Goal: Task Accomplishment & Management: Complete application form

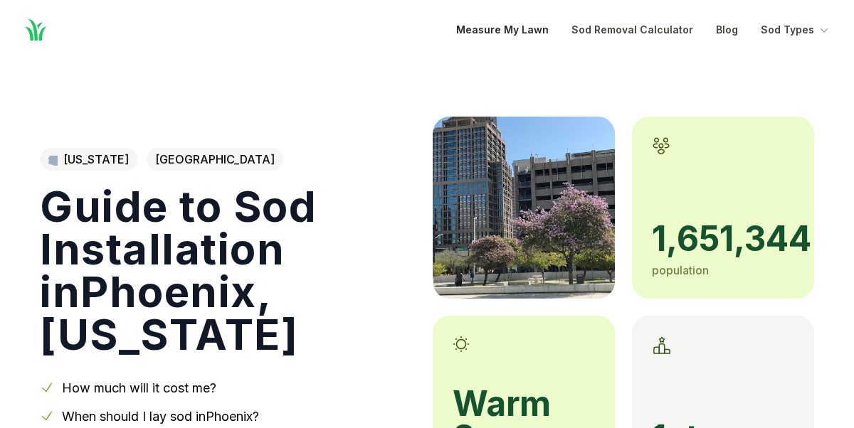
click at [517, 26] on link "Measure My Lawn" at bounding box center [502, 29] width 92 height 17
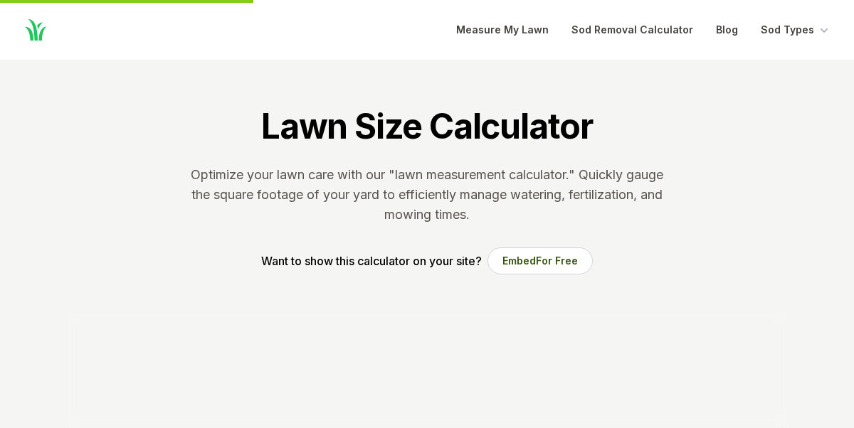
scroll to position [290, 0]
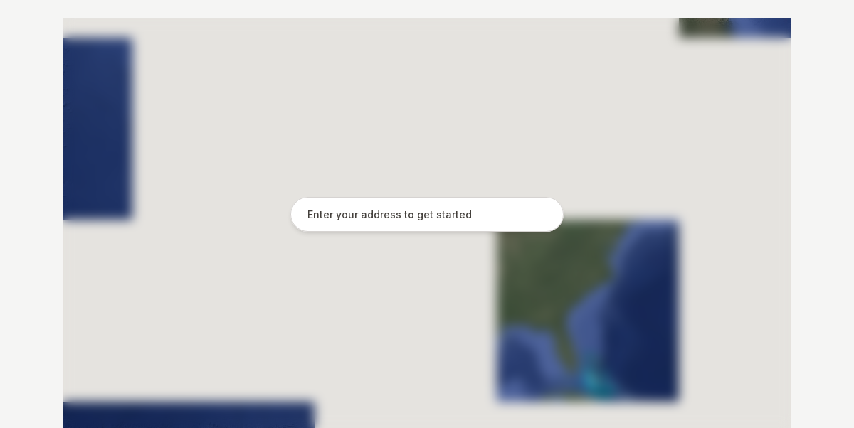
click at [484, 214] on input "text" at bounding box center [426, 215] width 273 height 36
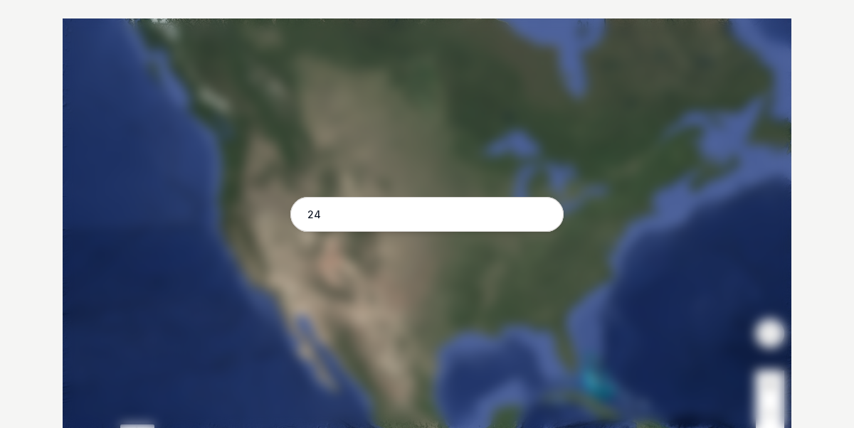
type input "2"
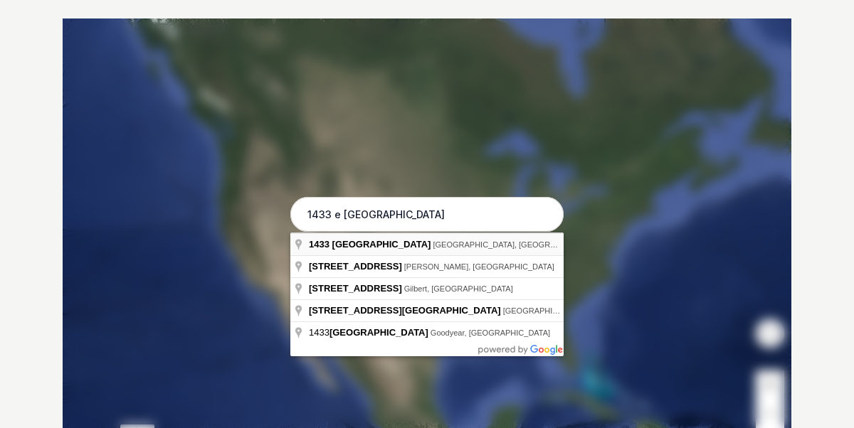
type input "[STREET_ADDRESS]"
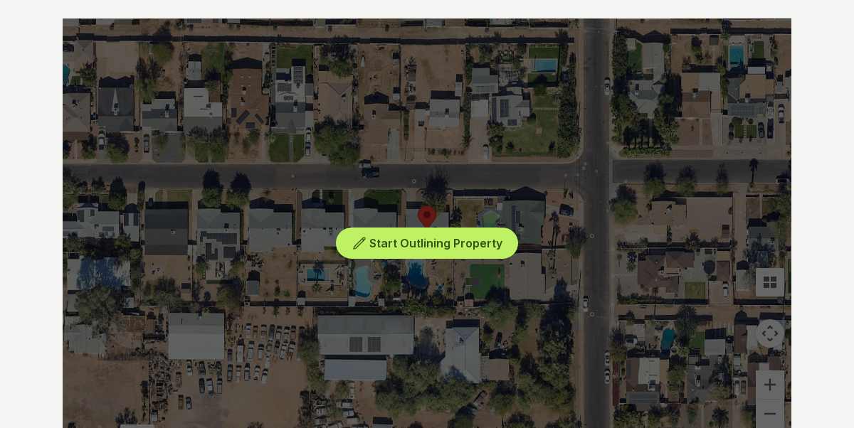
click at [759, 388] on div "Start Outlining Property" at bounding box center [427, 231] width 729 height 427
click at [766, 376] on div "Start Outlining Property" at bounding box center [427, 231] width 729 height 427
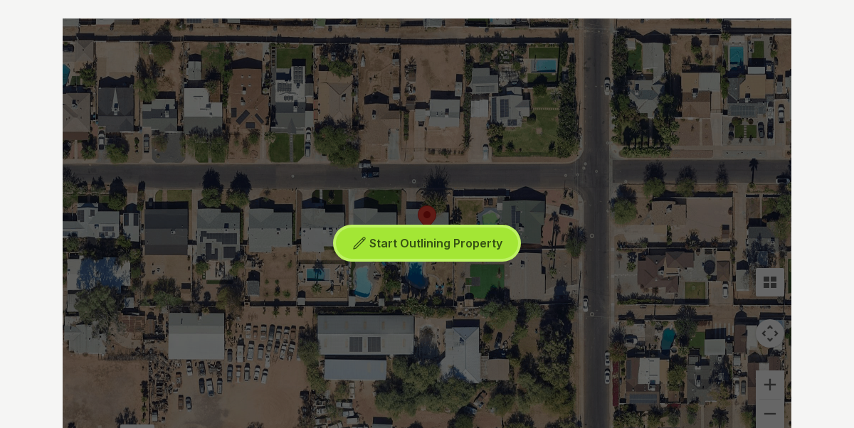
click at [433, 233] on button "Start Outlining Property" at bounding box center [427, 244] width 182 height 32
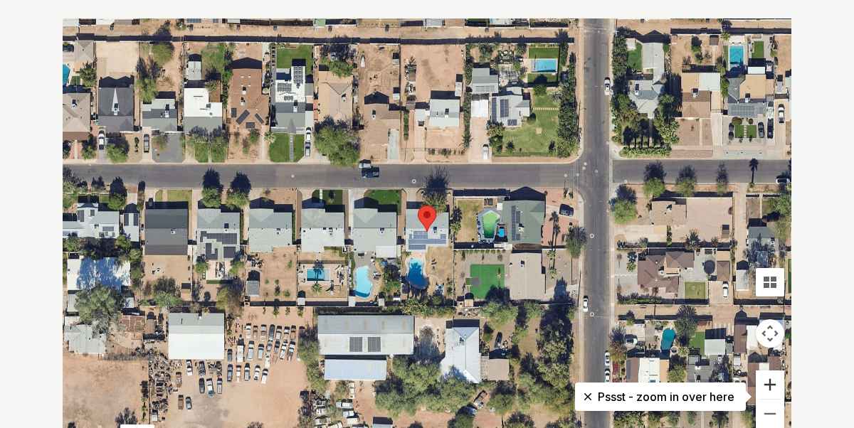
click at [773, 376] on button "Zoom in" at bounding box center [770, 385] width 28 height 28
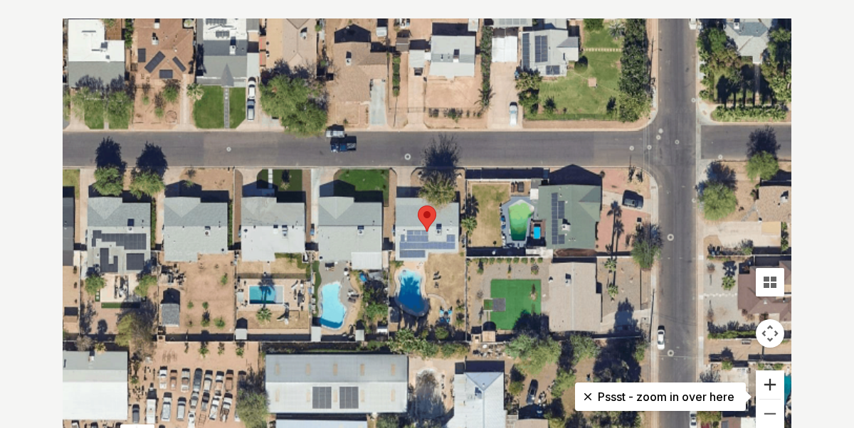
click at [773, 376] on button "Zoom in" at bounding box center [770, 385] width 28 height 28
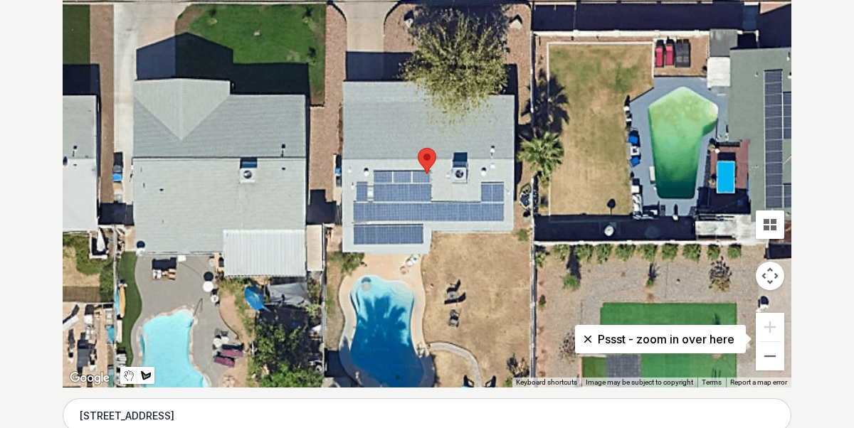
scroll to position [341, 0]
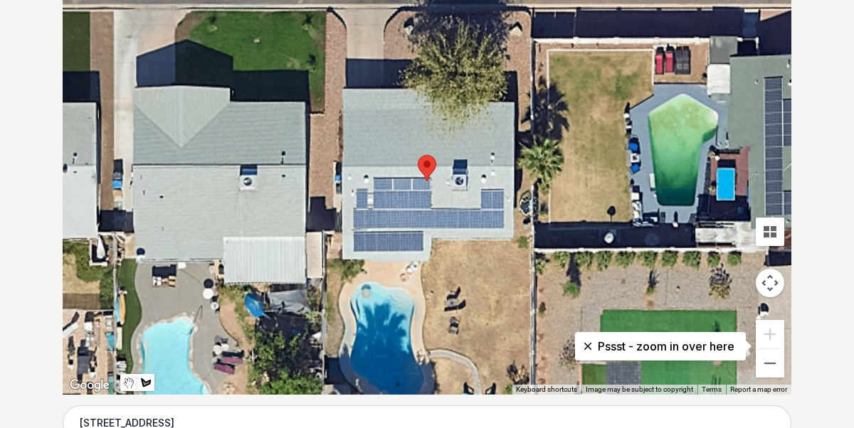
click at [768, 287] on button "Map camera controls" at bounding box center [770, 283] width 28 height 28
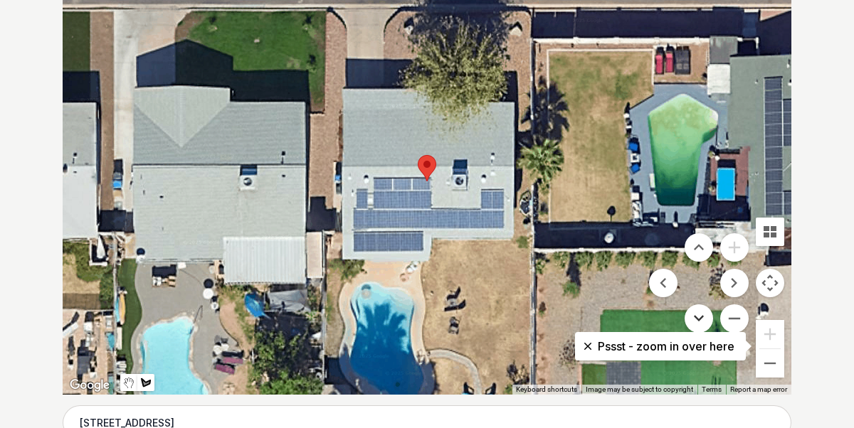
click at [702, 318] on button "Move down" at bounding box center [698, 319] width 28 height 28
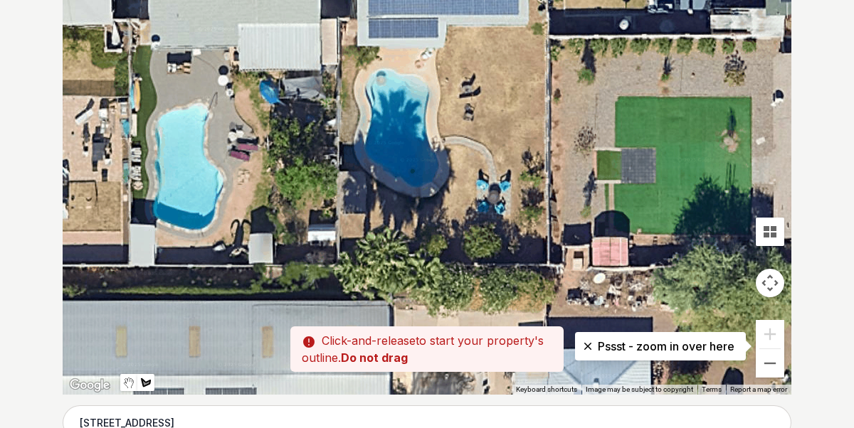
drag, startPoint x: 428, startPoint y: 25, endPoint x: 445, endPoint y: 25, distance: 16.4
click at [445, 25] on div at bounding box center [427, 181] width 729 height 427
click at [448, 26] on div at bounding box center [427, 181] width 729 height 427
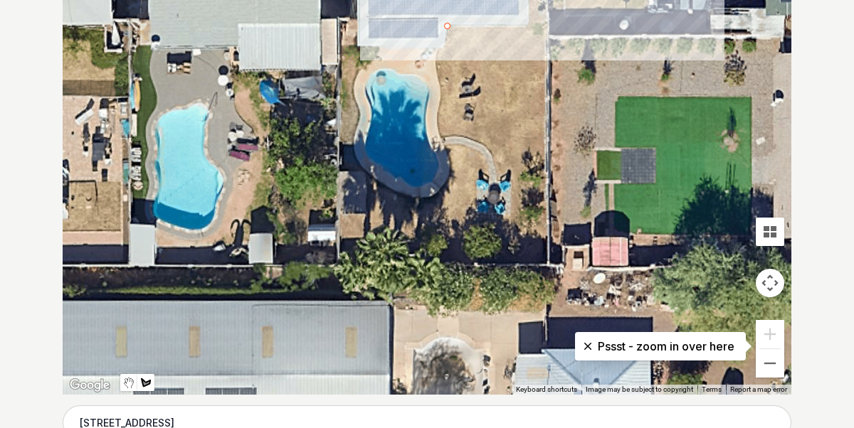
click at [545, 28] on div at bounding box center [427, 181] width 729 height 427
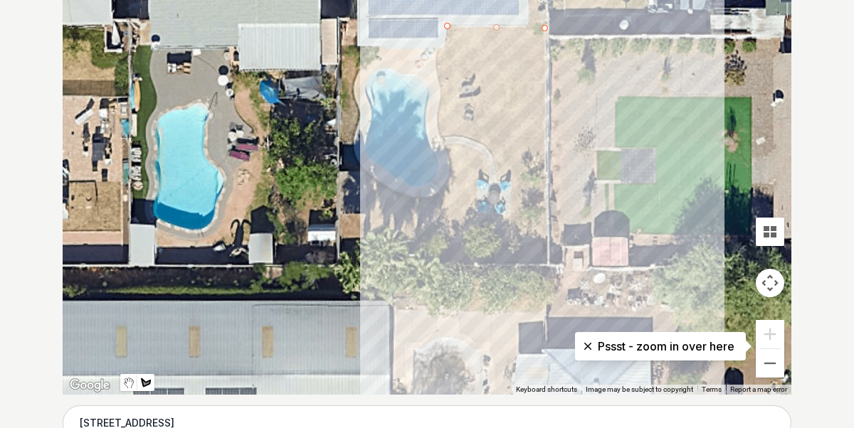
click at [547, 261] on div at bounding box center [427, 181] width 729 height 427
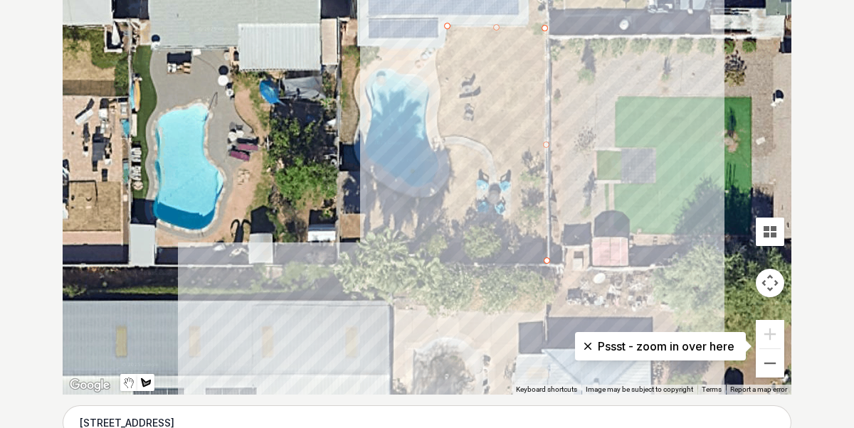
click at [338, 267] on div at bounding box center [427, 181] width 729 height 427
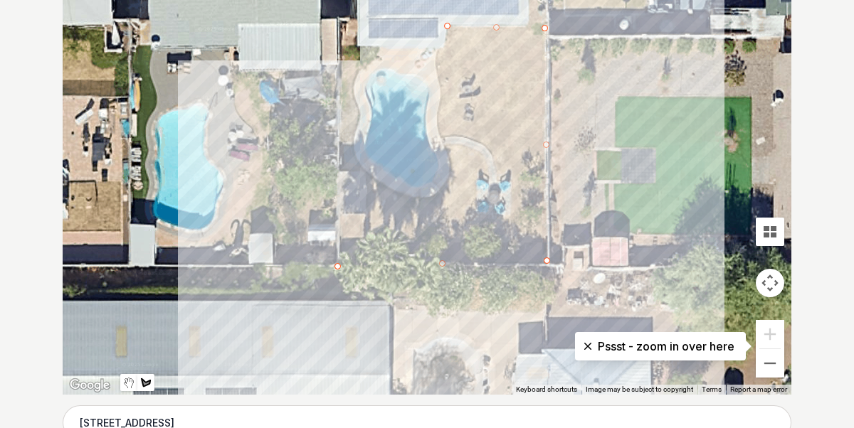
click at [336, 216] on div at bounding box center [427, 181] width 729 height 427
click at [364, 214] on div at bounding box center [427, 181] width 729 height 427
click at [368, 175] on div at bounding box center [427, 181] width 729 height 427
click at [384, 186] on div at bounding box center [427, 181] width 729 height 427
click at [404, 197] on div at bounding box center [427, 181] width 729 height 427
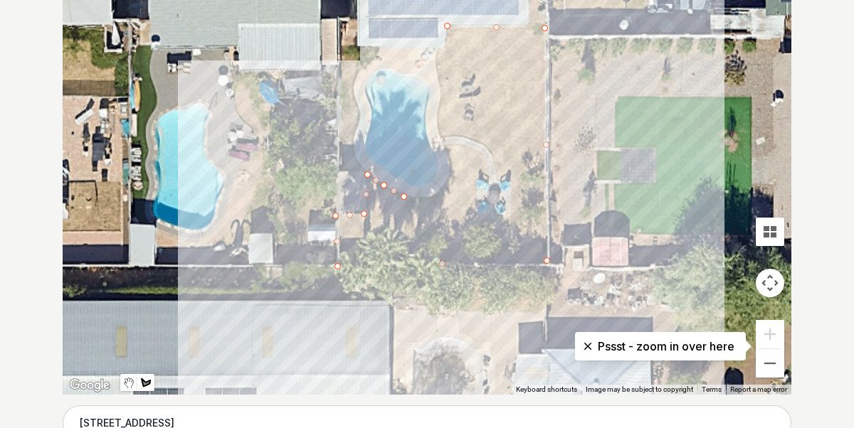
click at [430, 200] on div at bounding box center [427, 181] width 729 height 427
click at [441, 191] on div at bounding box center [427, 181] width 729 height 427
click at [450, 174] on div at bounding box center [427, 181] width 729 height 427
click at [450, 160] on div at bounding box center [427, 181] width 729 height 427
click at [445, 147] on div at bounding box center [427, 181] width 729 height 427
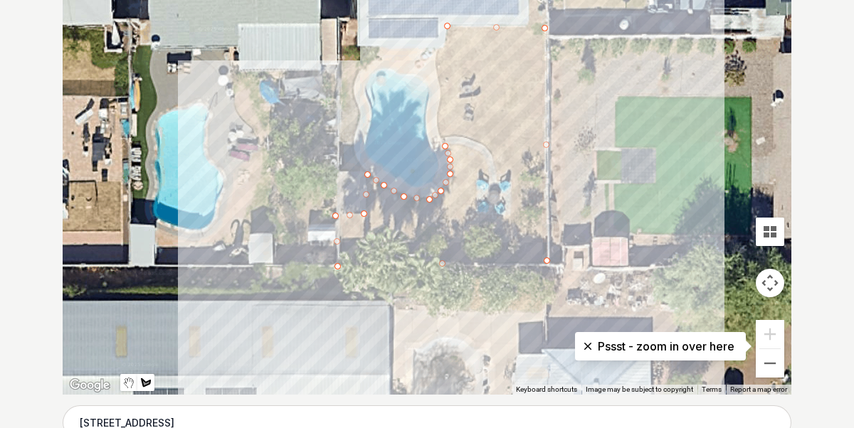
click at [476, 152] on div at bounding box center [427, 181] width 729 height 427
click at [485, 168] on div at bounding box center [427, 181] width 729 height 427
click at [487, 176] on div at bounding box center [427, 181] width 729 height 427
click at [476, 178] on div at bounding box center [427, 181] width 729 height 427
click at [475, 222] on div at bounding box center [427, 181] width 729 height 427
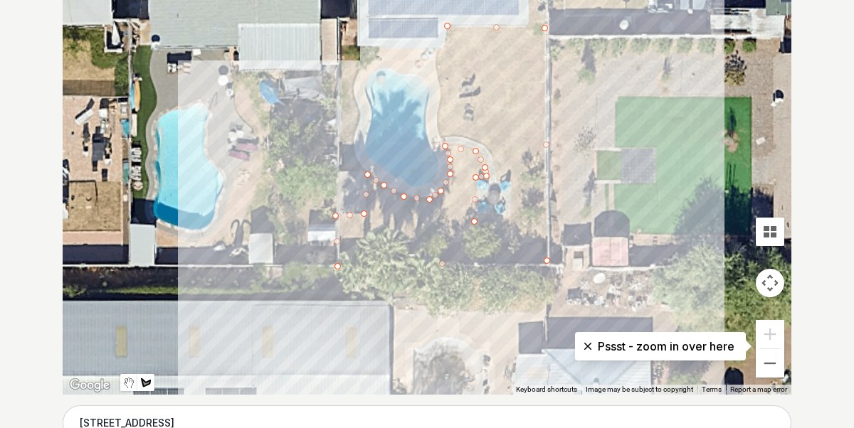
click at [508, 223] on div at bounding box center [427, 181] width 729 height 427
click at [511, 183] on div at bounding box center [427, 181] width 729 height 427
click at [498, 181] on div at bounding box center [427, 181] width 729 height 427
click at [493, 159] on div at bounding box center [427, 181] width 729 height 427
click at [489, 149] on div at bounding box center [427, 181] width 729 height 427
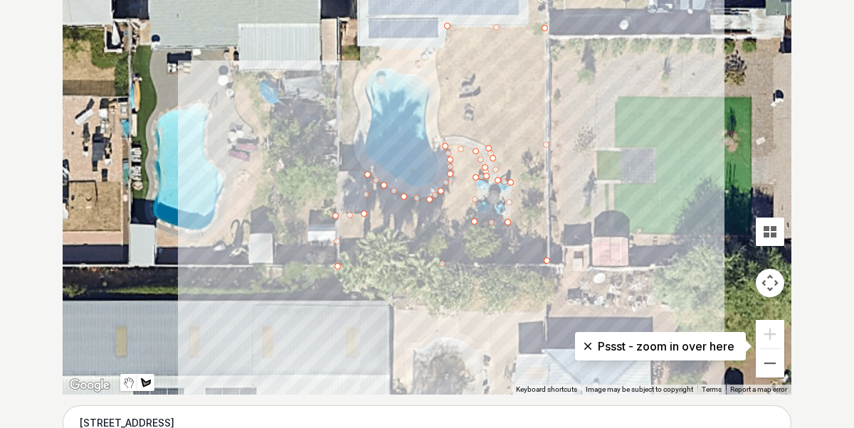
click at [475, 139] on div at bounding box center [427, 181] width 729 height 427
click at [450, 134] on div at bounding box center [427, 181] width 729 height 427
click at [440, 134] on div at bounding box center [427, 181] width 729 height 427
click at [437, 108] on div at bounding box center [427, 181] width 729 height 427
click at [440, 92] on div at bounding box center [427, 181] width 729 height 427
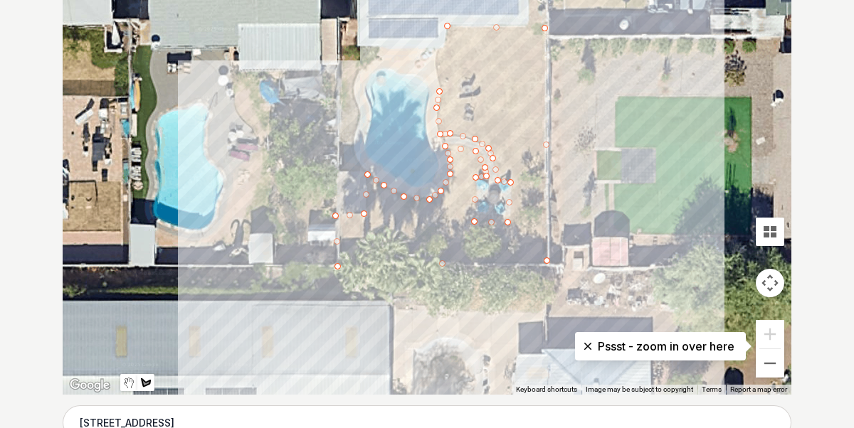
click at [438, 76] on div at bounding box center [427, 181] width 729 height 427
click at [438, 53] on div at bounding box center [427, 181] width 729 height 427
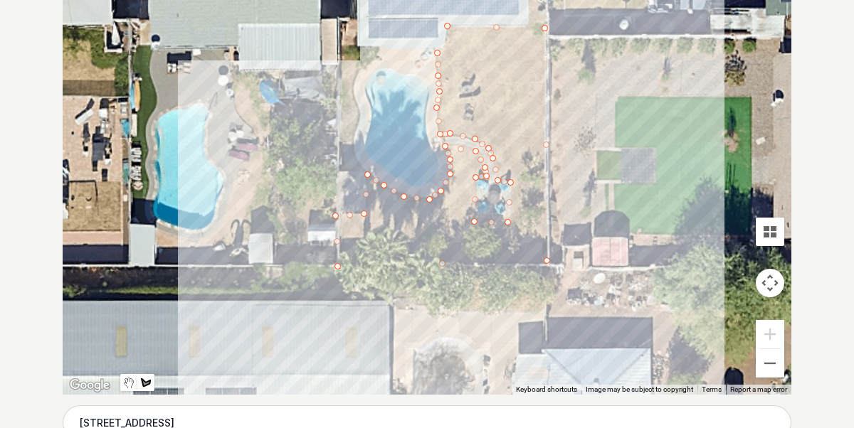
click at [443, 44] on div at bounding box center [427, 181] width 729 height 427
click at [448, 27] on div at bounding box center [427, 181] width 729 height 427
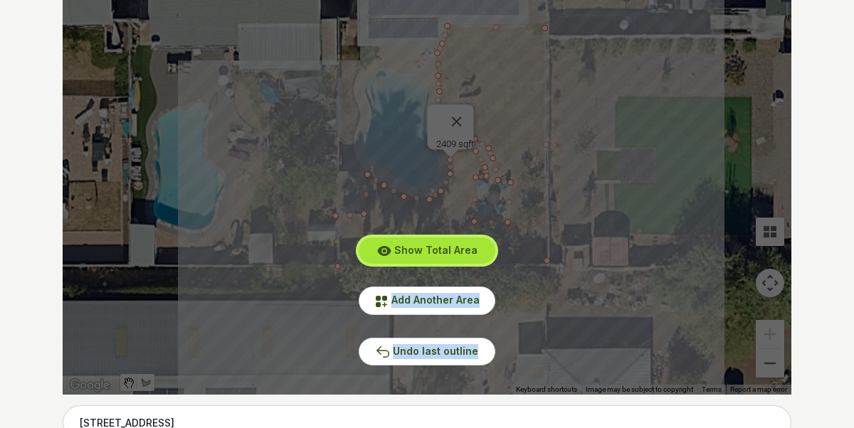
click at [462, 252] on span "Show Total Area" at bounding box center [435, 250] width 83 height 12
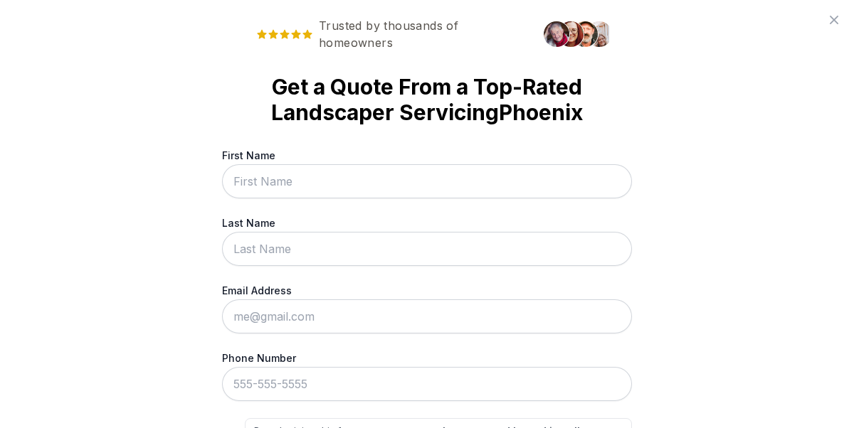
scroll to position [0, 0]
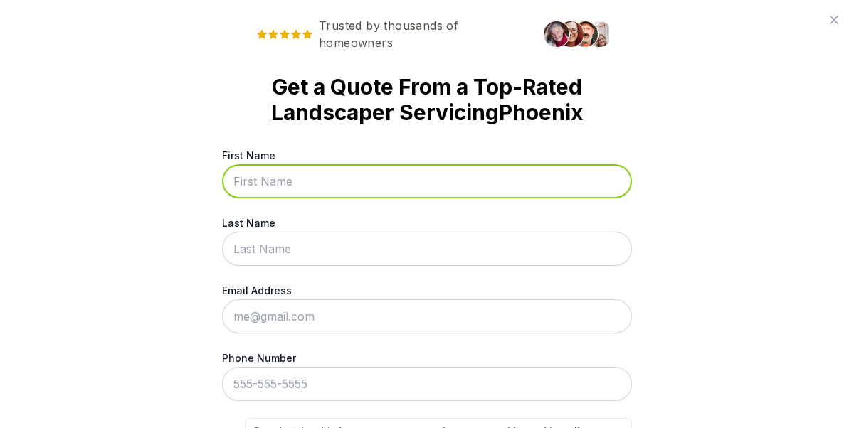
click at [406, 166] on input "First Name" at bounding box center [427, 181] width 410 height 34
type input "[PERSON_NAME]"
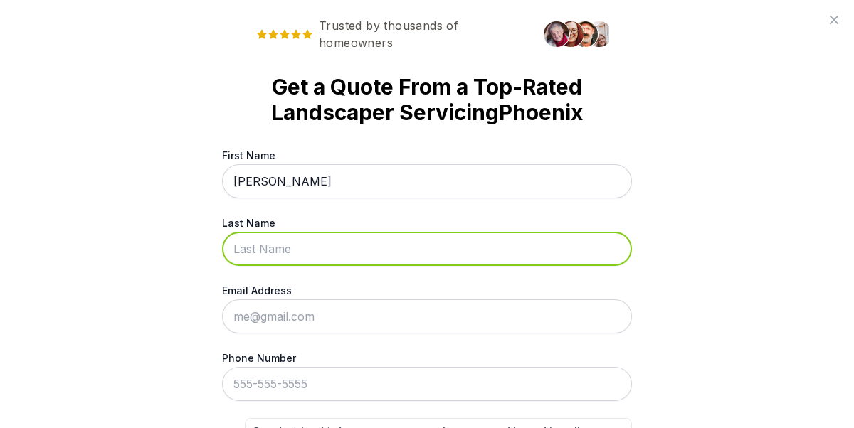
type input "Phare"
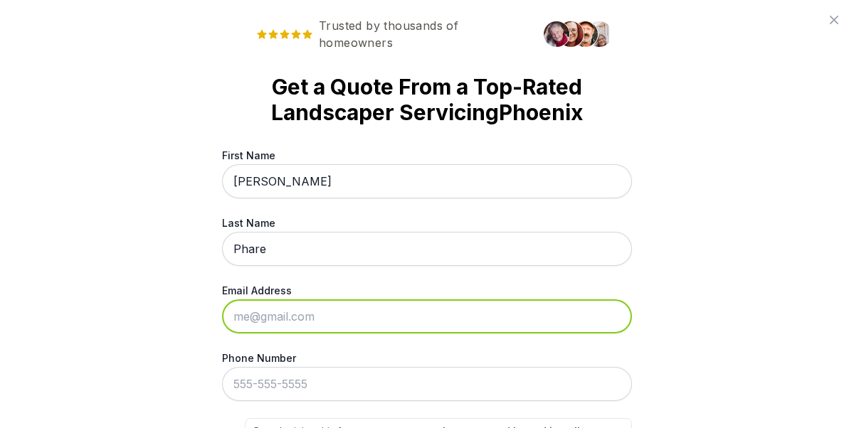
type input "[EMAIL_ADDRESS][DOMAIN_NAME]"
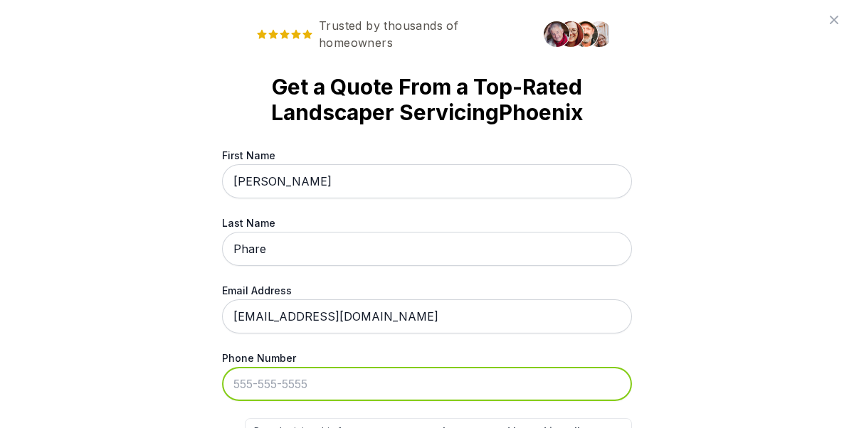
type input "[PHONE_NUMBER]"
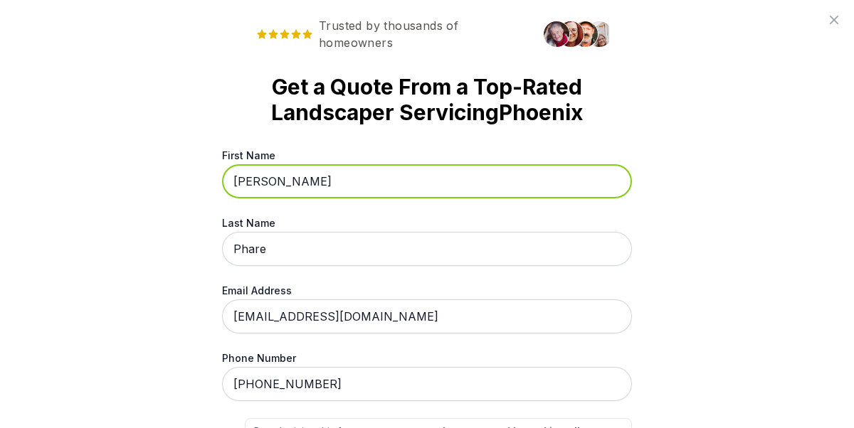
scroll to position [129, 0]
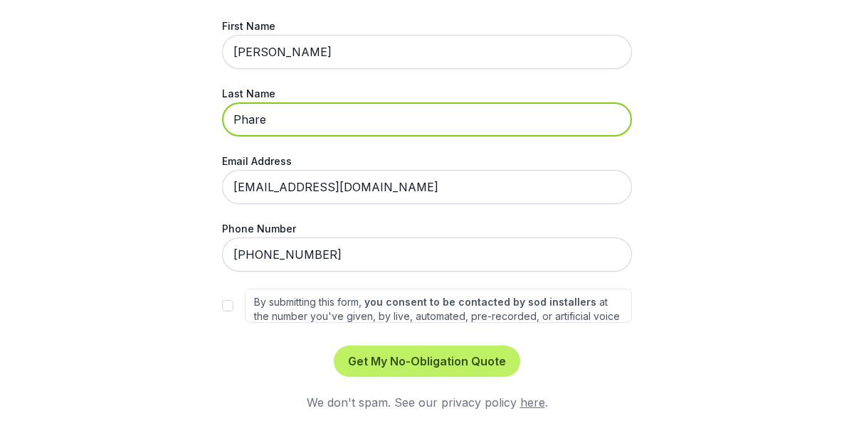
drag, startPoint x: 313, startPoint y: 107, endPoint x: 144, endPoint y: 107, distance: 169.3
click at [144, 107] on div "Trusted by thousands of homeowners Get a Quote From a Top-Rated Landscaper Serv…" at bounding box center [427, 214] width 854 height 428
type input "V"
type input "Brown"
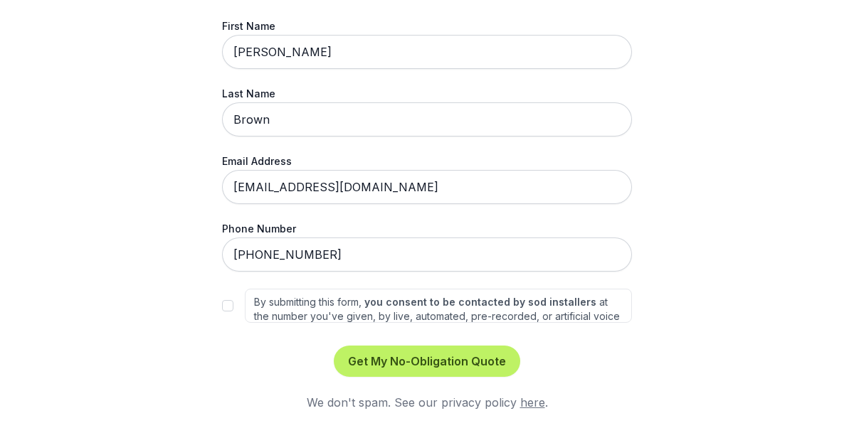
click at [233, 304] on div "By submitting this form, you consent to be contacted by sod installers at the n…" at bounding box center [427, 306] width 410 height 34
click at [231, 305] on input "By submitting this form, you consent to be contacted by sod installers at the n…" at bounding box center [227, 305] width 11 height 11
checkbox input "true"
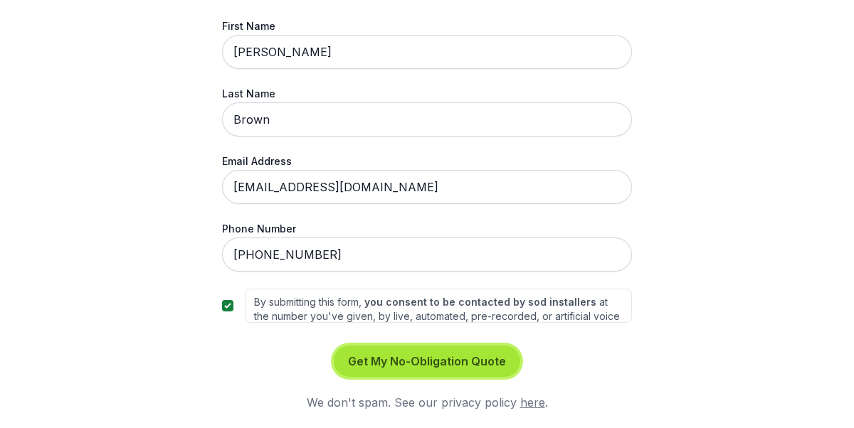
click at [406, 357] on button "Get My No-Obligation Quote" at bounding box center [427, 361] width 186 height 31
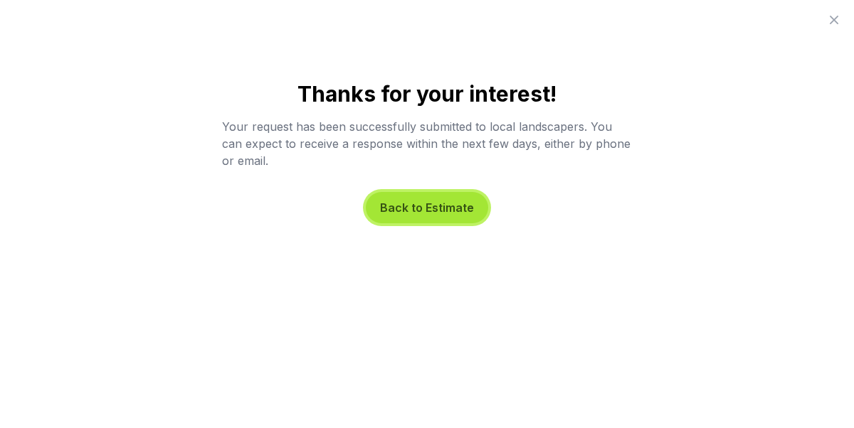
click at [435, 208] on button "Back to Estimate" at bounding box center [427, 207] width 122 height 31
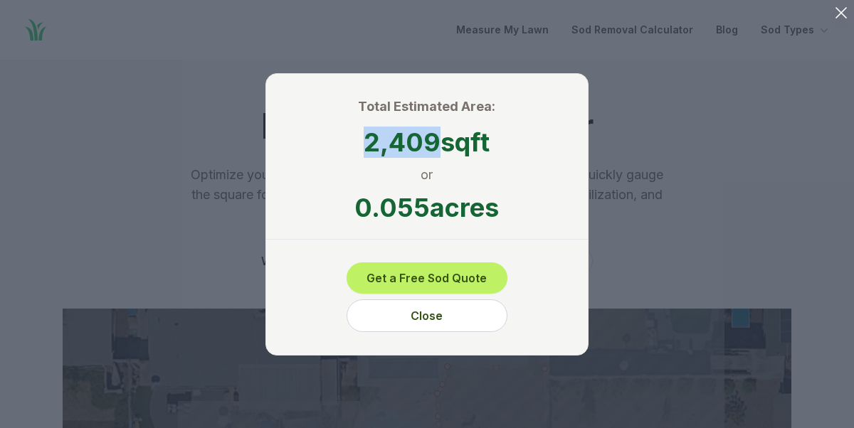
drag, startPoint x: 366, startPoint y: 151, endPoint x: 438, endPoint y: 149, distance: 71.2
click at [438, 149] on span "2,409 sqft" at bounding box center [427, 142] width 322 height 28
copy span "2,409"
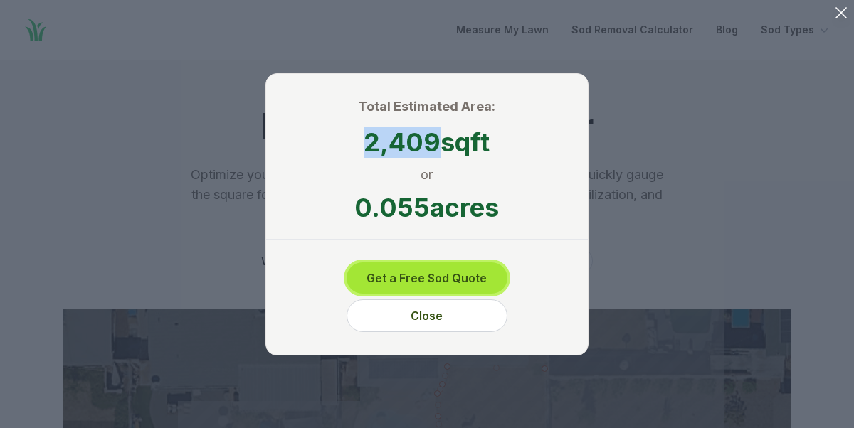
click at [459, 279] on button "Get a Free Sod Quote" at bounding box center [426, 278] width 161 height 31
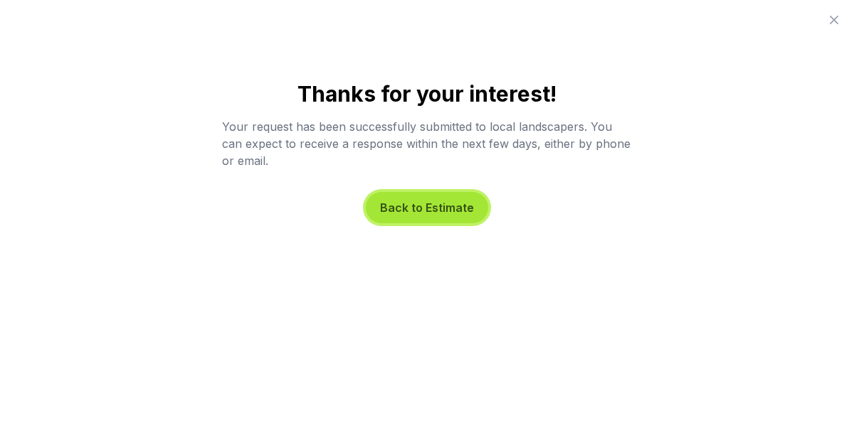
click at [445, 204] on button "Back to Estimate" at bounding box center [427, 207] width 122 height 31
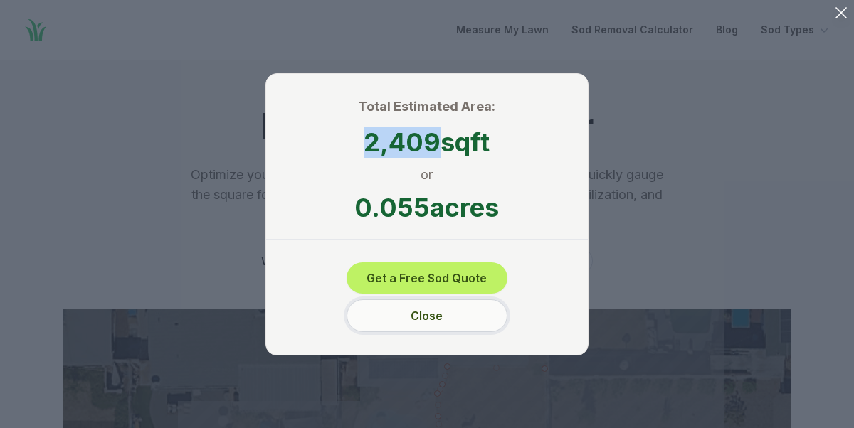
click at [444, 328] on button "Close" at bounding box center [426, 316] width 161 height 33
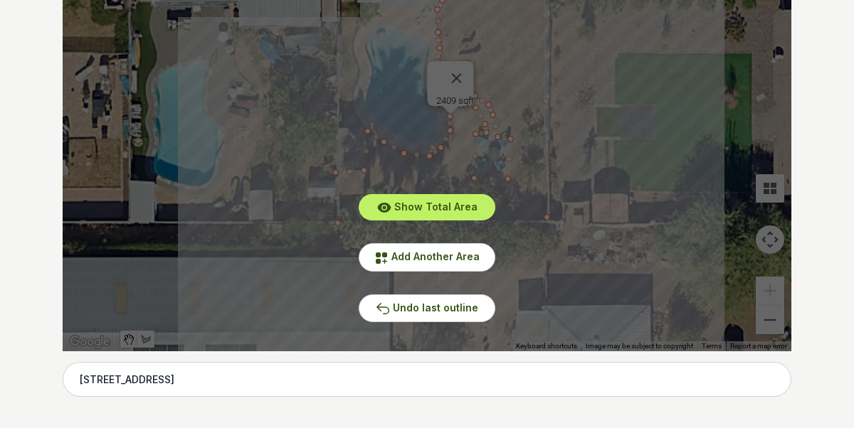
scroll to position [398, 0]
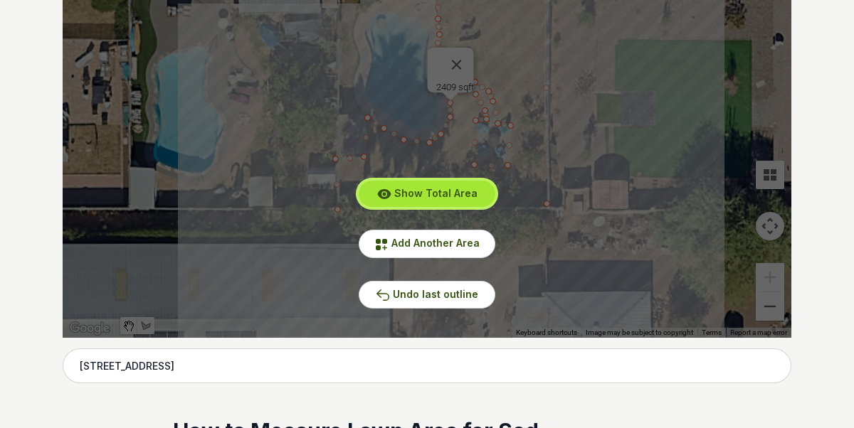
click at [451, 195] on span "Show Total Area" at bounding box center [435, 193] width 83 height 12
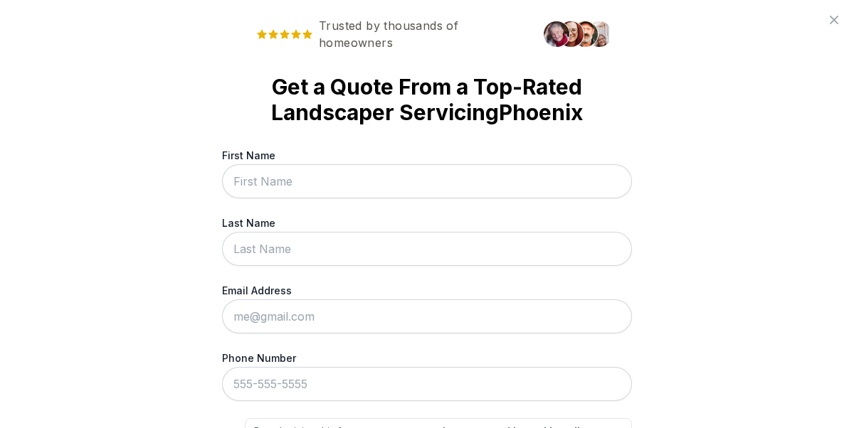
scroll to position [129, 0]
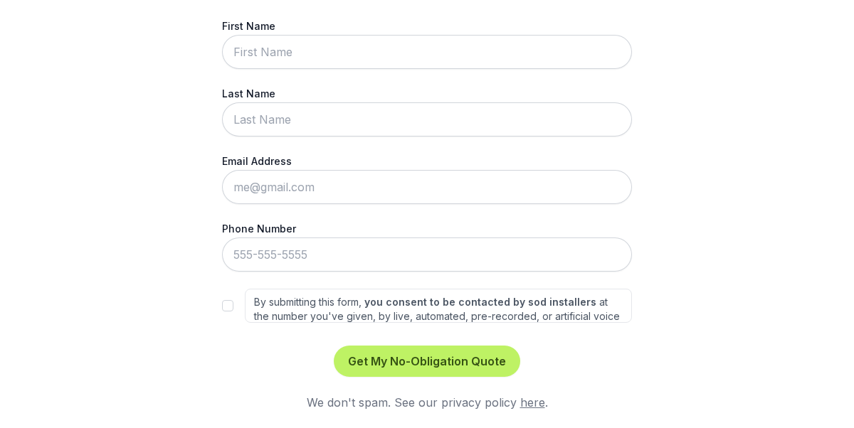
click at [225, 299] on div "By submitting this form, you consent to be contacted by sod installers at the n…" at bounding box center [427, 306] width 410 height 34
click at [233, 298] on div "By submitting this form, you consent to be contacted by sod installers at the n…" at bounding box center [427, 306] width 410 height 34
click at [231, 300] on input "By submitting this form, you consent to be contacted by sod installers at the n…" at bounding box center [227, 305] width 11 height 11
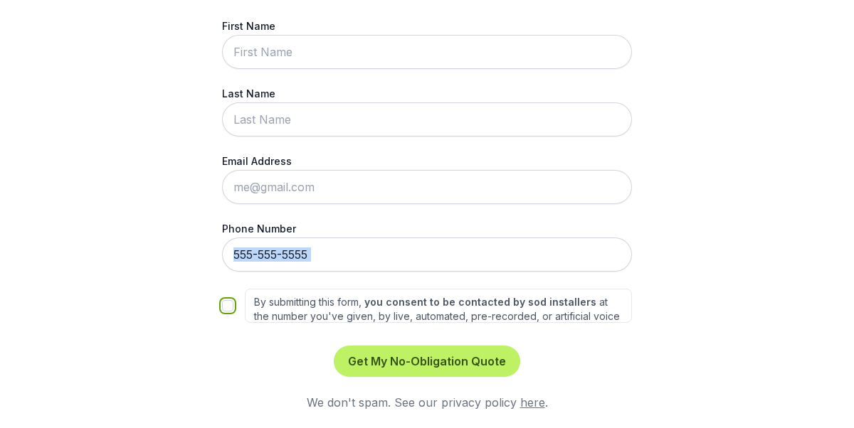
checkbox input "true"
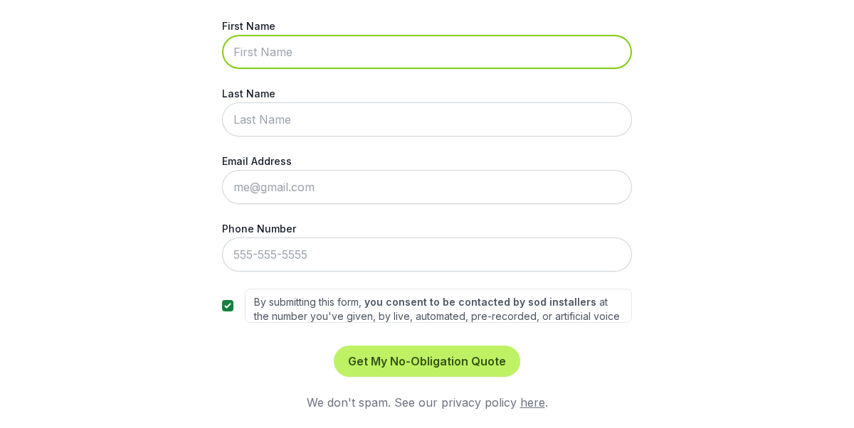
click at [342, 69] on div "First Name Last Name Email Address Phone Number By submitting this form, you co…" at bounding box center [427, 170] width 410 height 305
type input "[PERSON_NAME]"
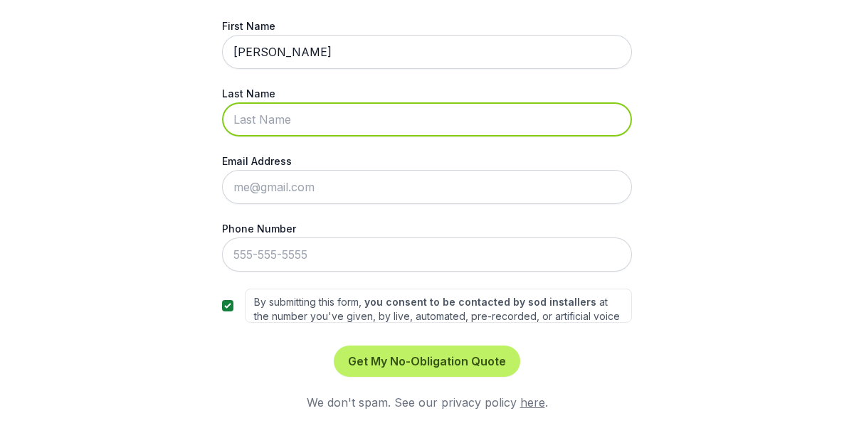
type input "Phare"
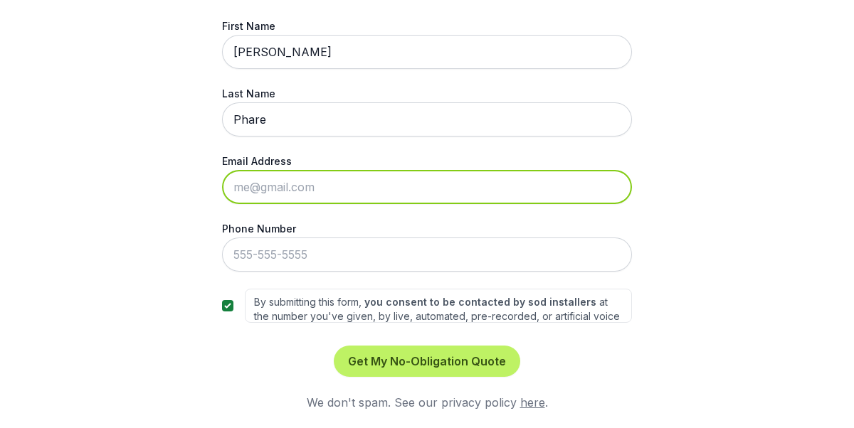
type input "[EMAIL_ADDRESS][DOMAIN_NAME]"
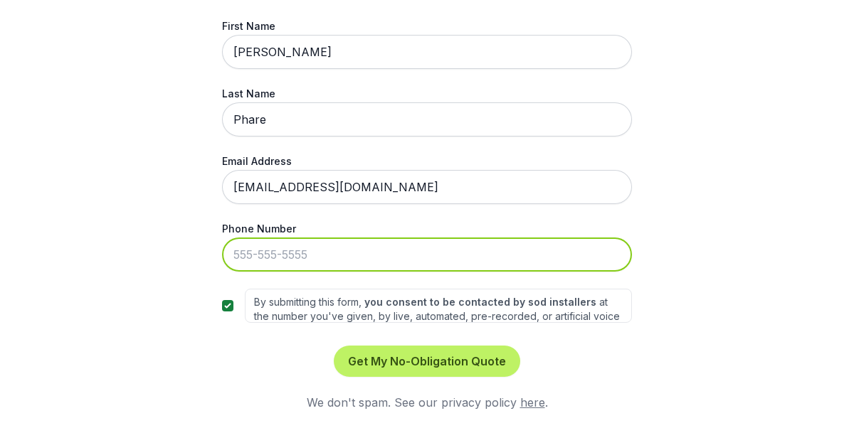
type input "[PHONE_NUMBER]"
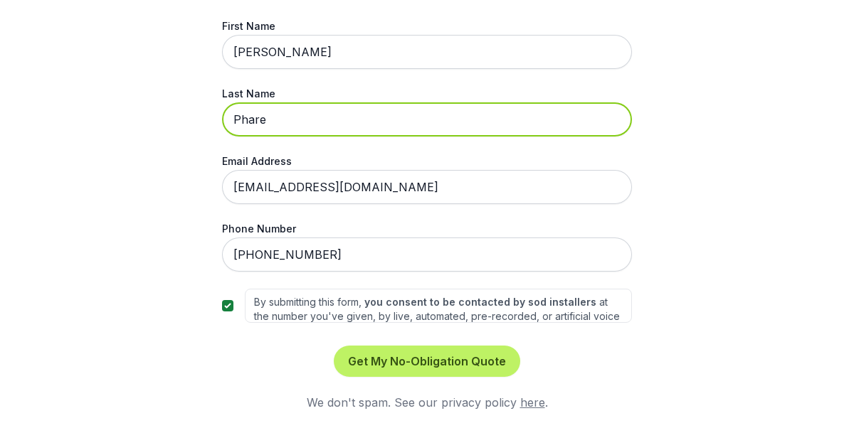
drag, startPoint x: 308, startPoint y: 132, endPoint x: 122, endPoint y: 115, distance: 186.5
click at [122, 115] on div "Trusted by thousands of homeowners Get a Quote From a Top-Rated Landscaper Serv…" at bounding box center [427, 214] width 854 height 428
type input "B"
type input "Brown"
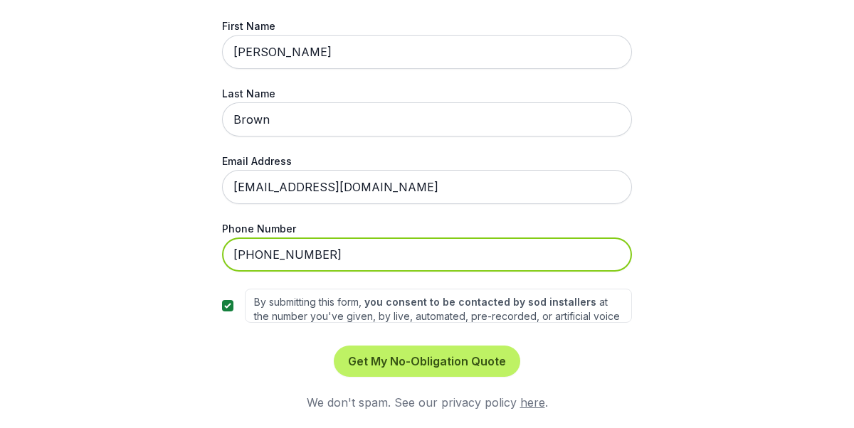
click at [291, 266] on input "[PHONE_NUMBER]" at bounding box center [427, 255] width 410 height 34
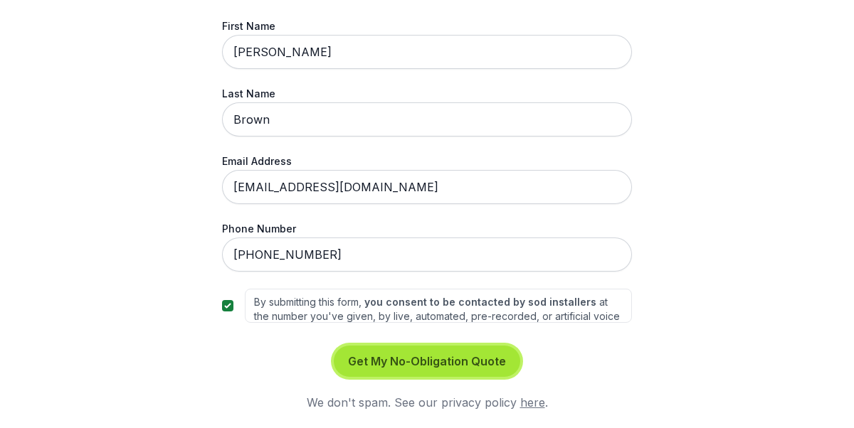
click at [490, 375] on button "Get My No-Obligation Quote" at bounding box center [427, 361] width 186 height 31
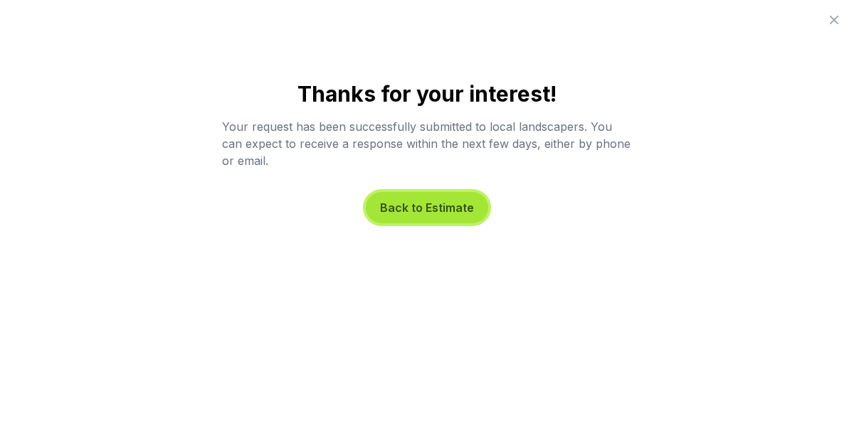
click at [434, 218] on button "Back to Estimate" at bounding box center [427, 207] width 122 height 31
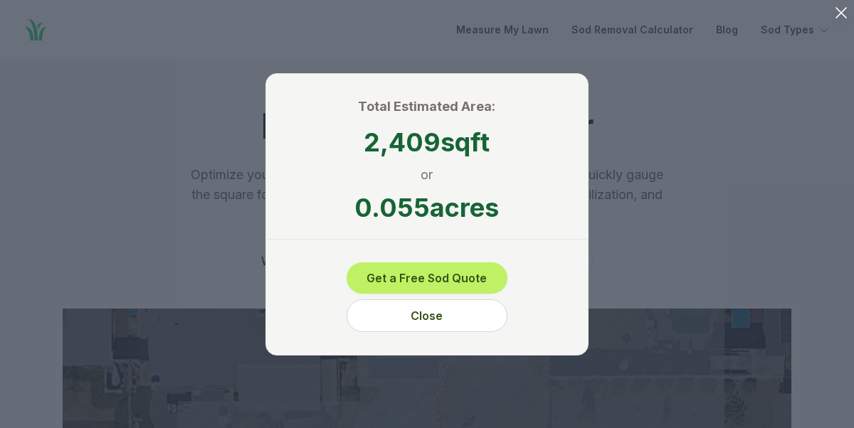
click at [434, 218] on span "0.055 acres" at bounding box center [427, 208] width 322 height 28
